Goal: Navigation & Orientation: Find specific page/section

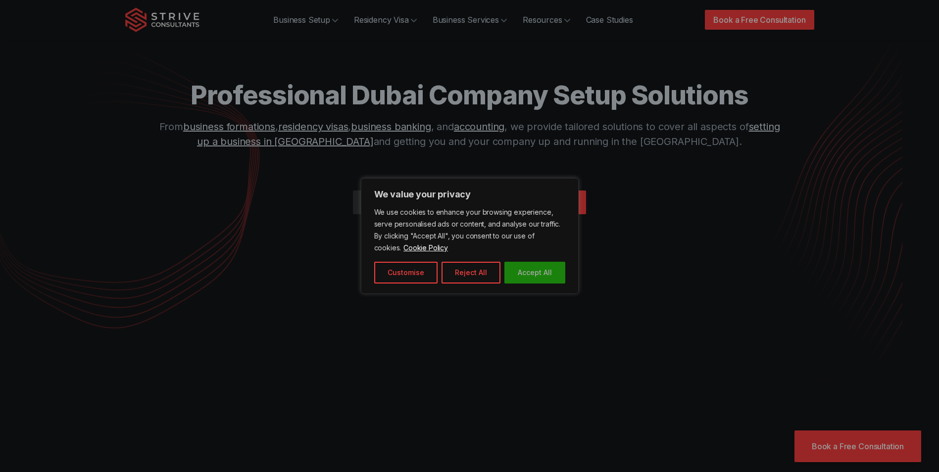
click at [543, 274] on button "Accept All" at bounding box center [535, 273] width 61 height 22
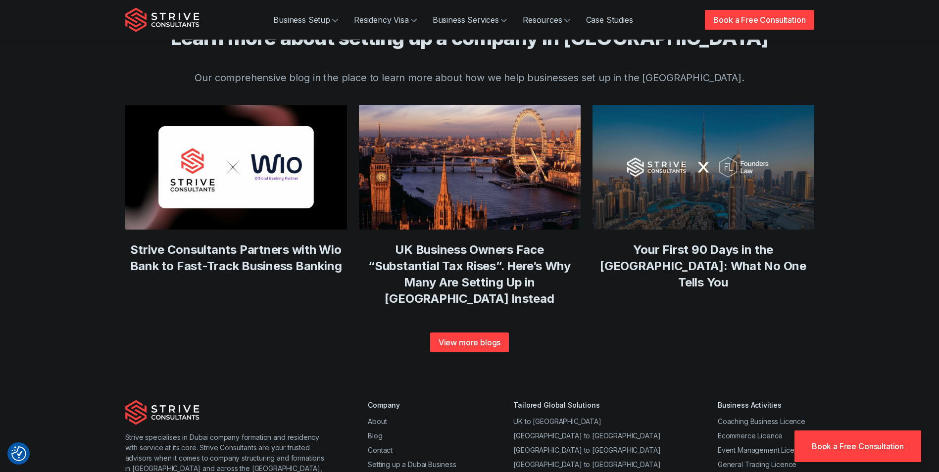
scroll to position [3800, 0]
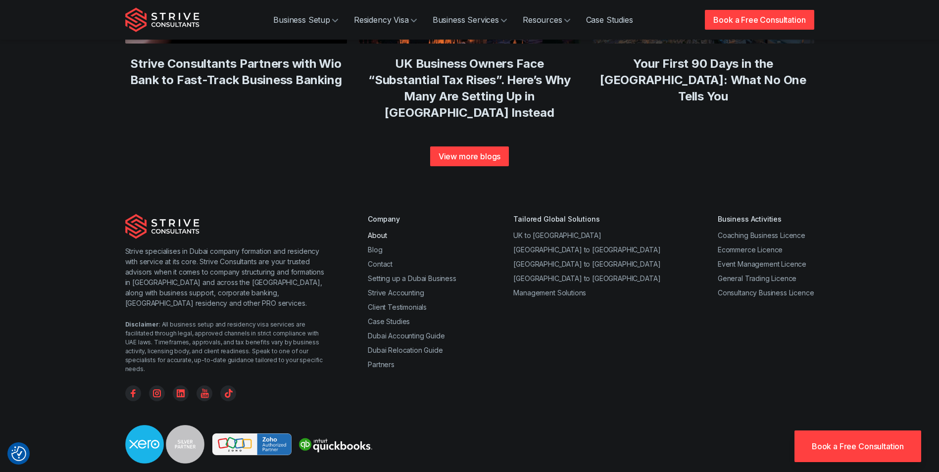
click at [379, 231] on link "About" at bounding box center [377, 235] width 19 height 8
